Goal: Find specific page/section: Find specific page/section

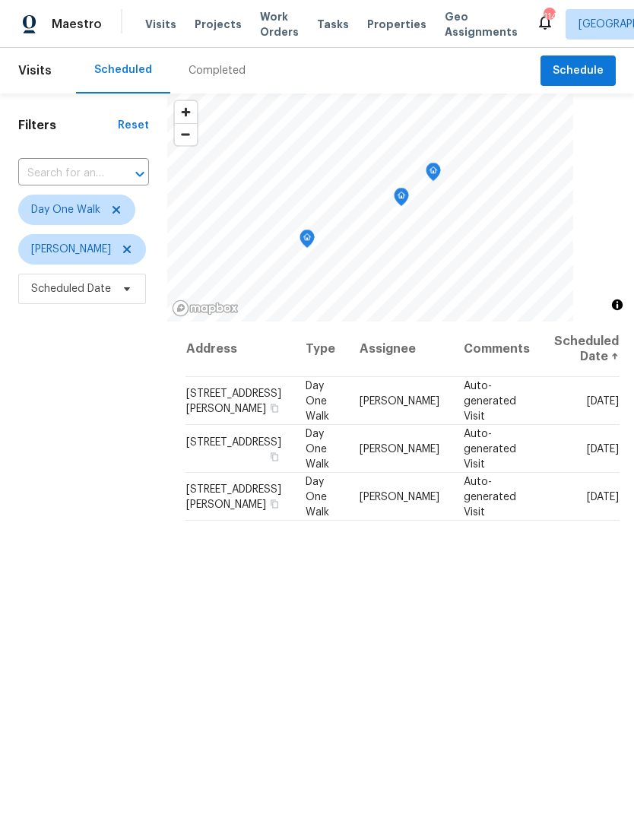
click at [100, 176] on input "text" at bounding box center [62, 174] width 88 height 24
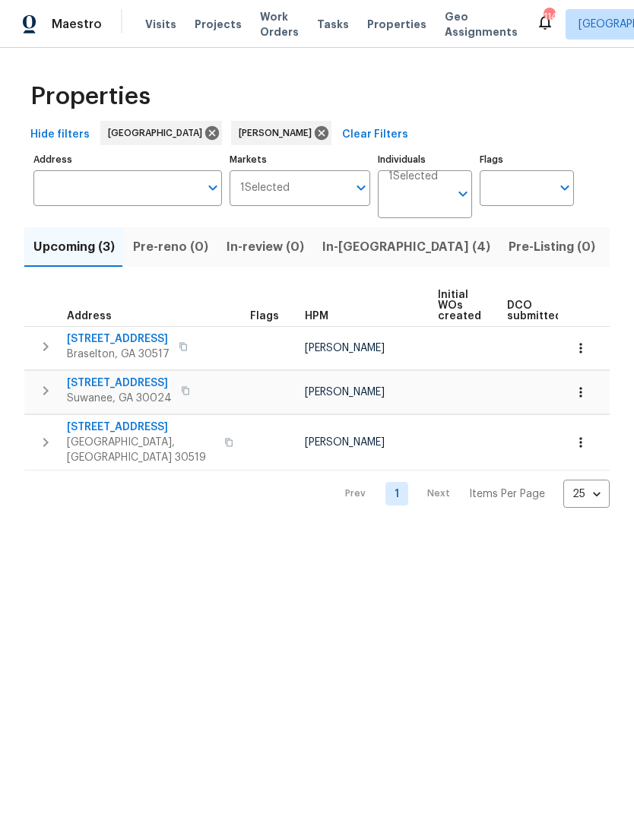
click at [613, 249] on span "Listed (11)" at bounding box center [643, 246] width 60 height 21
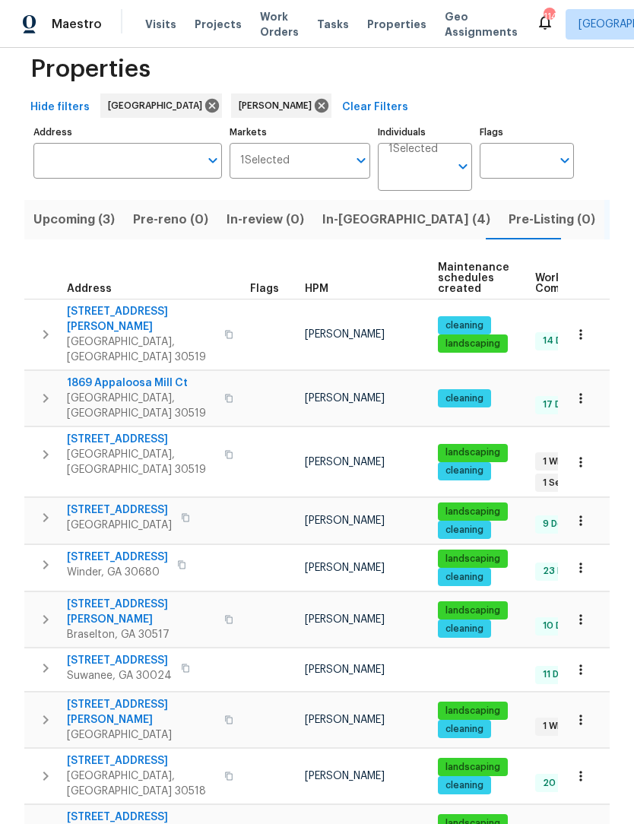
scroll to position [27, 0]
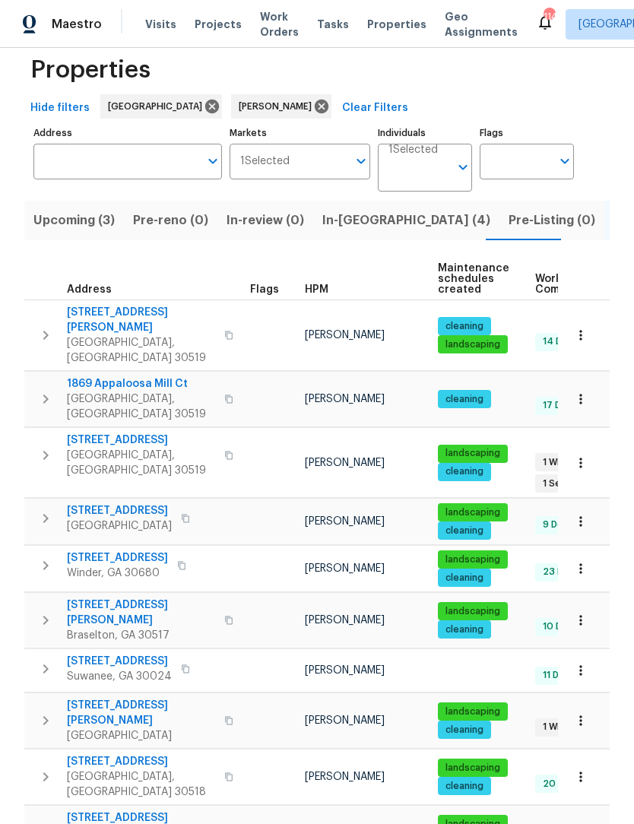
click at [137, 376] on span "1869 Appaloosa Mill Ct" at bounding box center [141, 383] width 148 height 15
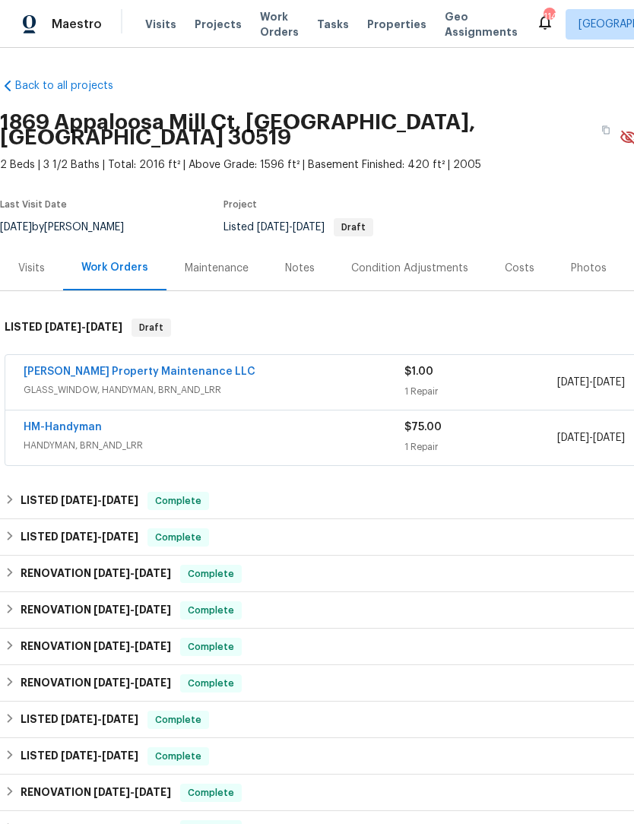
click at [47, 422] on link "HM-Handyman" at bounding box center [63, 427] width 78 height 11
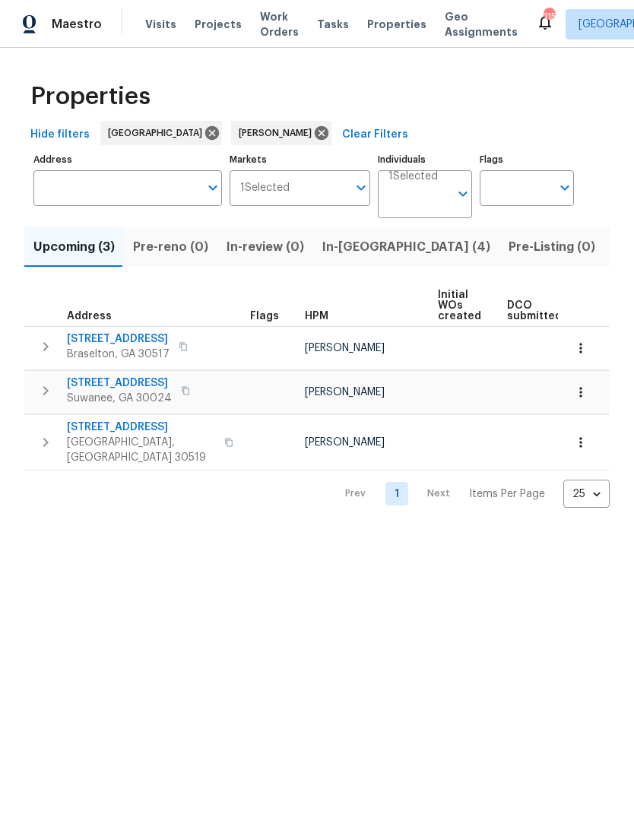
click at [613, 249] on span "Listed (11)" at bounding box center [643, 246] width 60 height 21
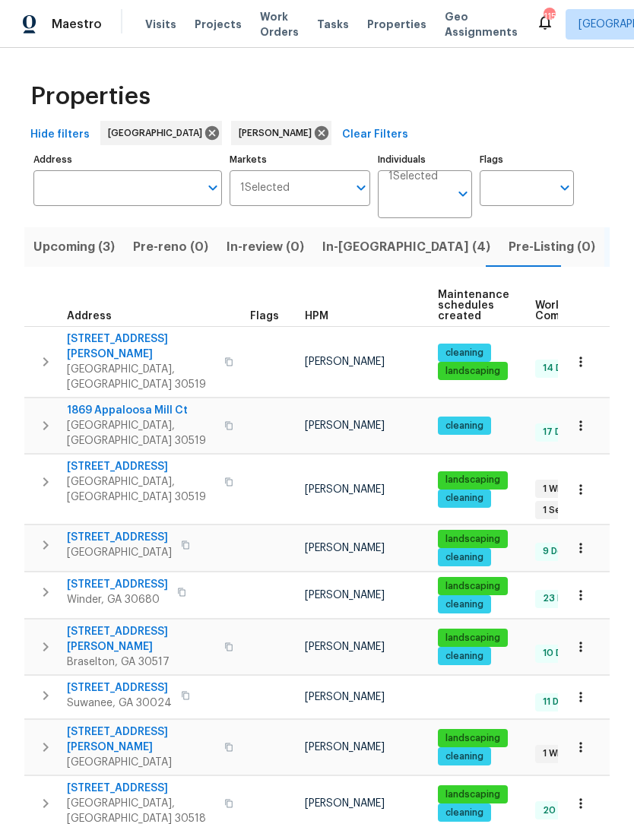
click at [582, 418] on icon "button" at bounding box center [580, 425] width 15 height 15
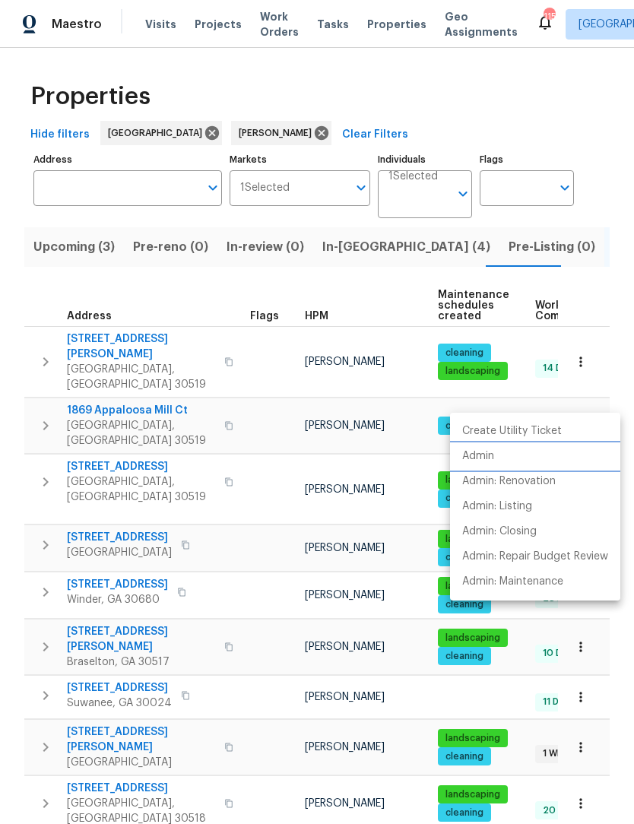
click at [499, 460] on li "Admin" at bounding box center [535, 456] width 170 height 25
